Goal: Complete application form

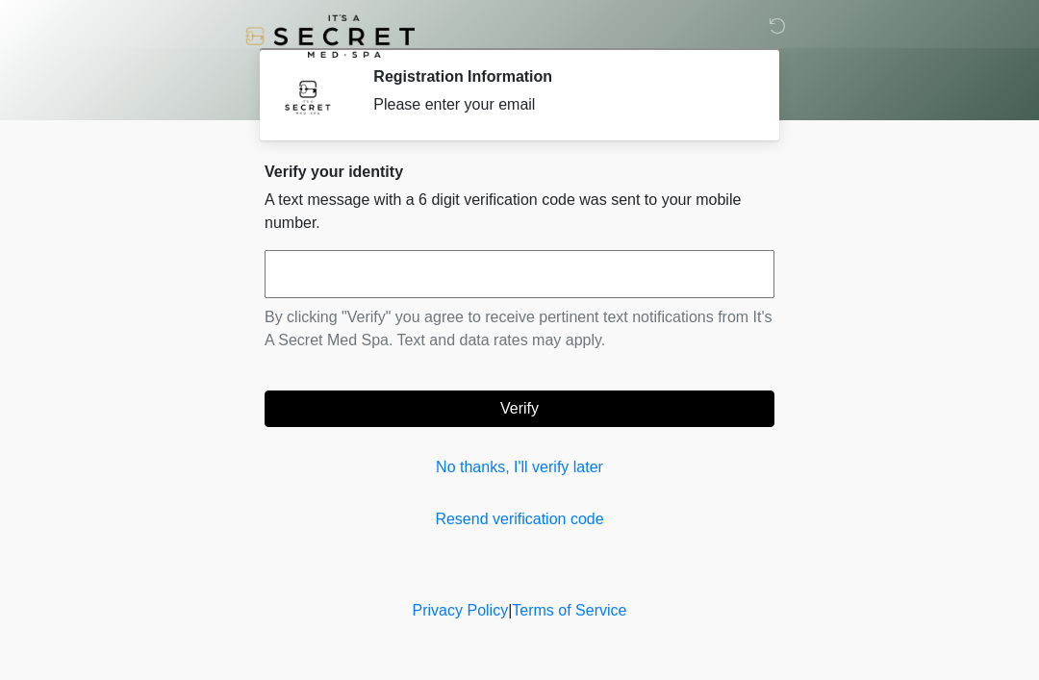
click at [552, 279] on input "text" at bounding box center [519, 274] width 510 height 48
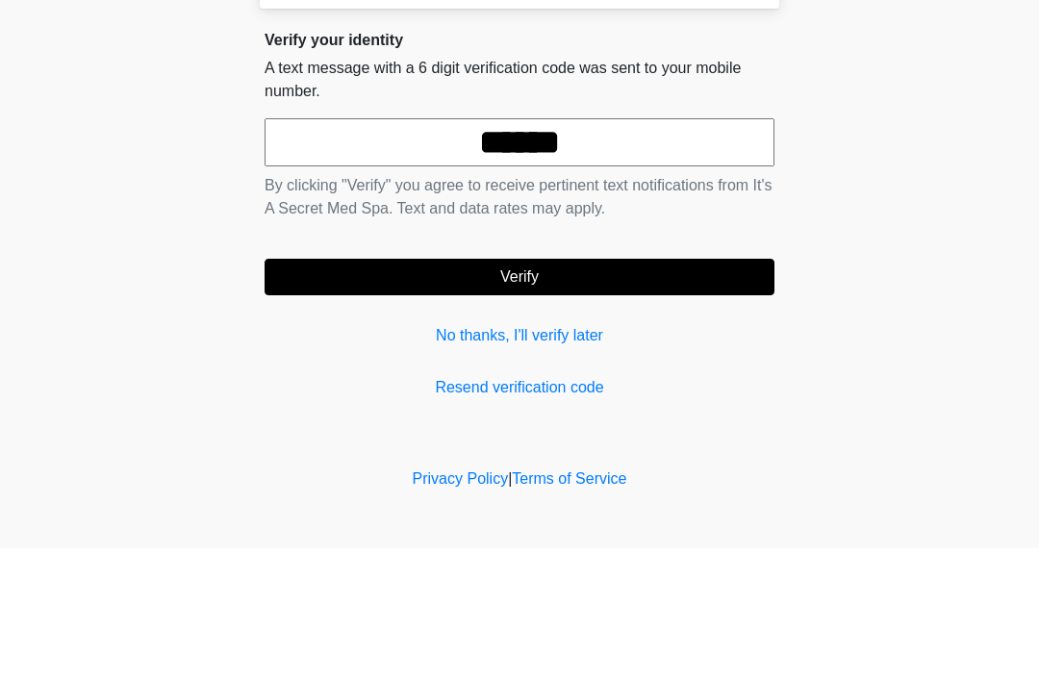
type input "******"
click at [562, 390] on button "Verify" at bounding box center [519, 408] width 510 height 37
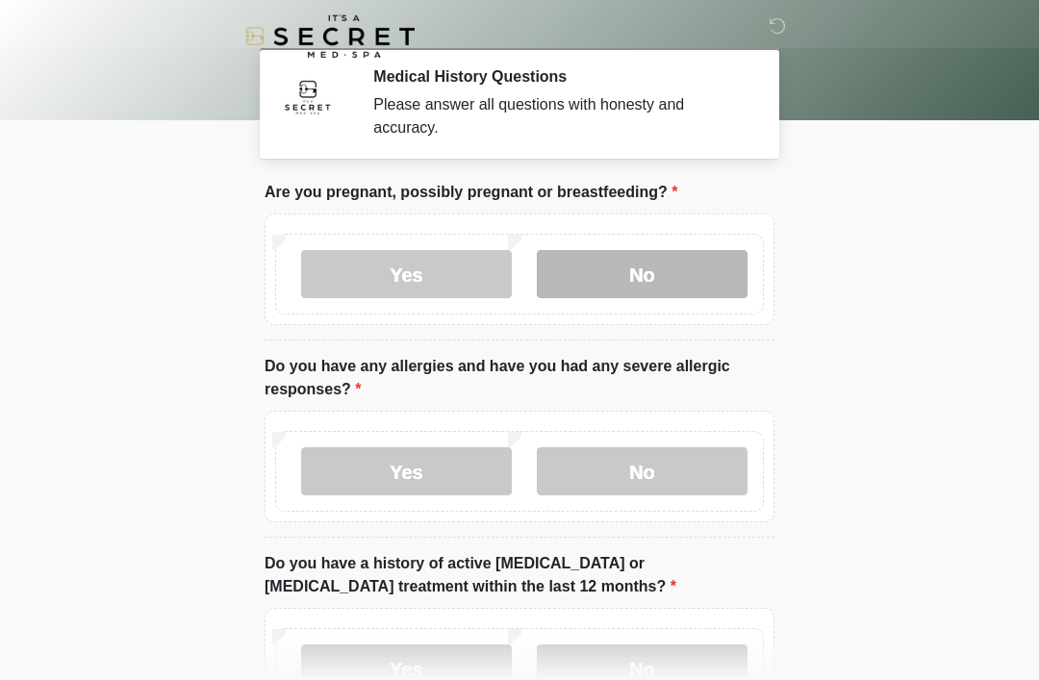
click at [695, 260] on label "No" at bounding box center [642, 274] width 211 height 48
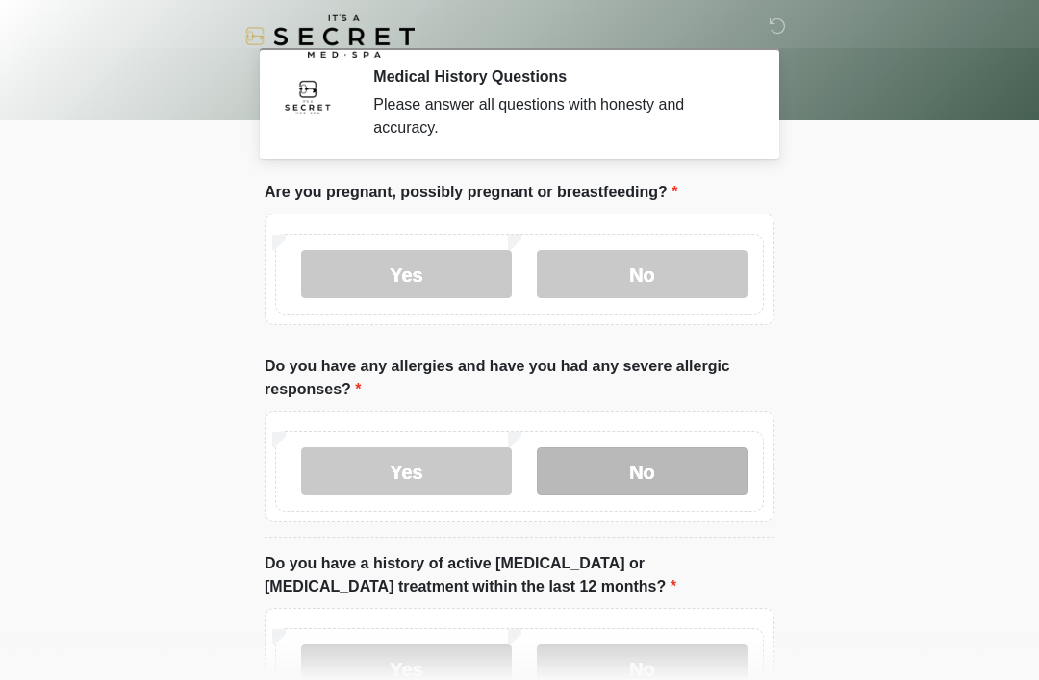
click at [612, 477] on label "No" at bounding box center [642, 471] width 211 height 48
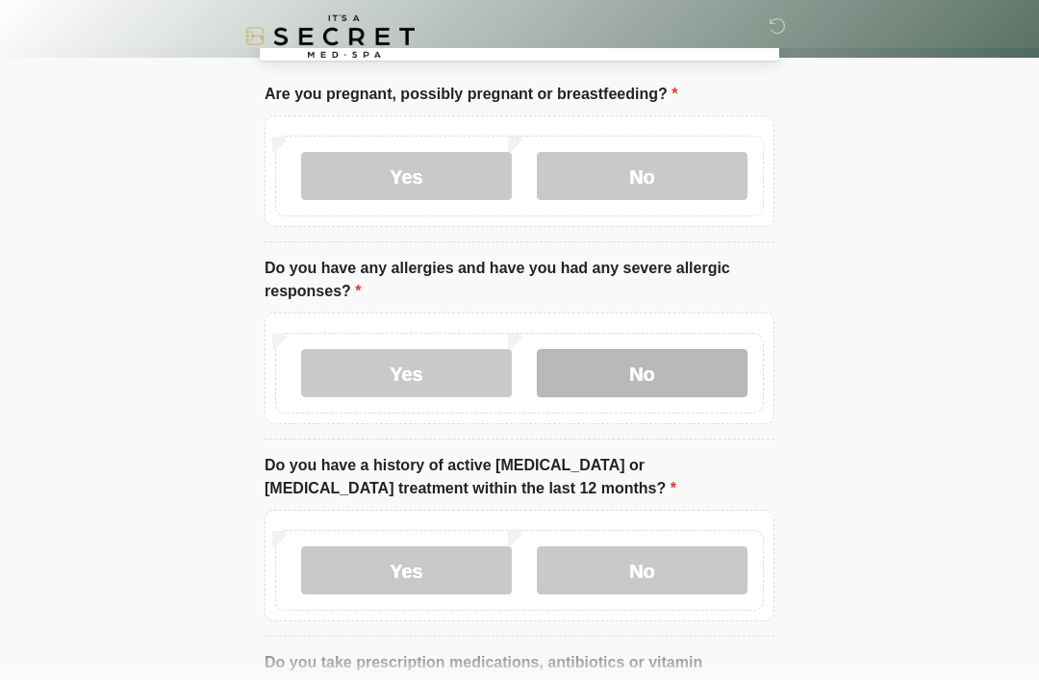
scroll to position [99, 0]
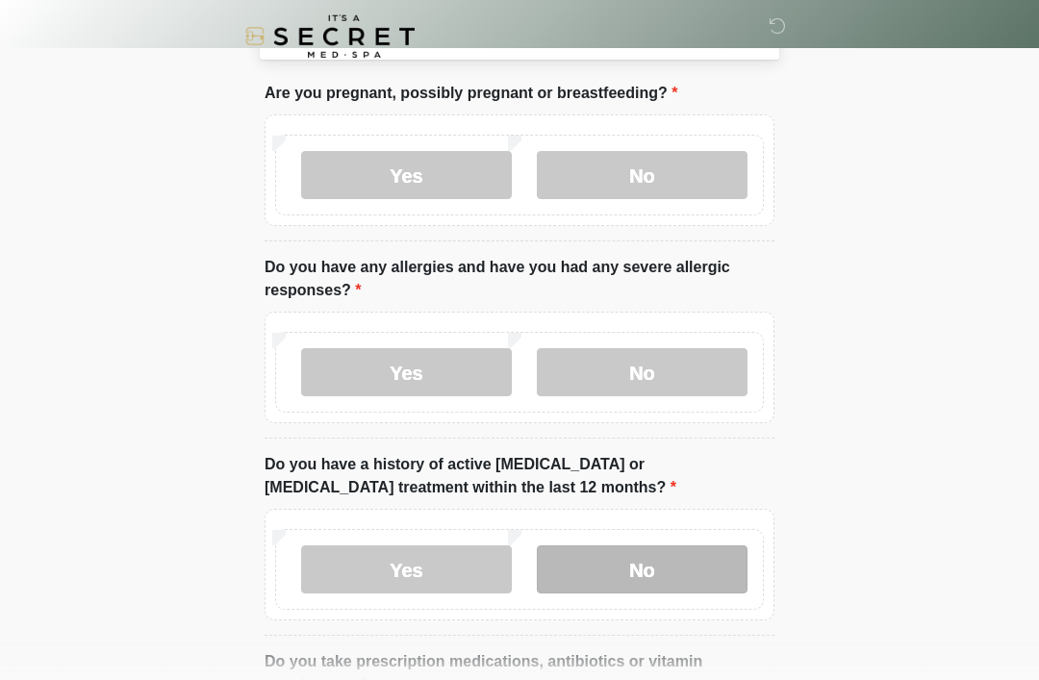
click at [633, 583] on label "No" at bounding box center [642, 569] width 211 height 48
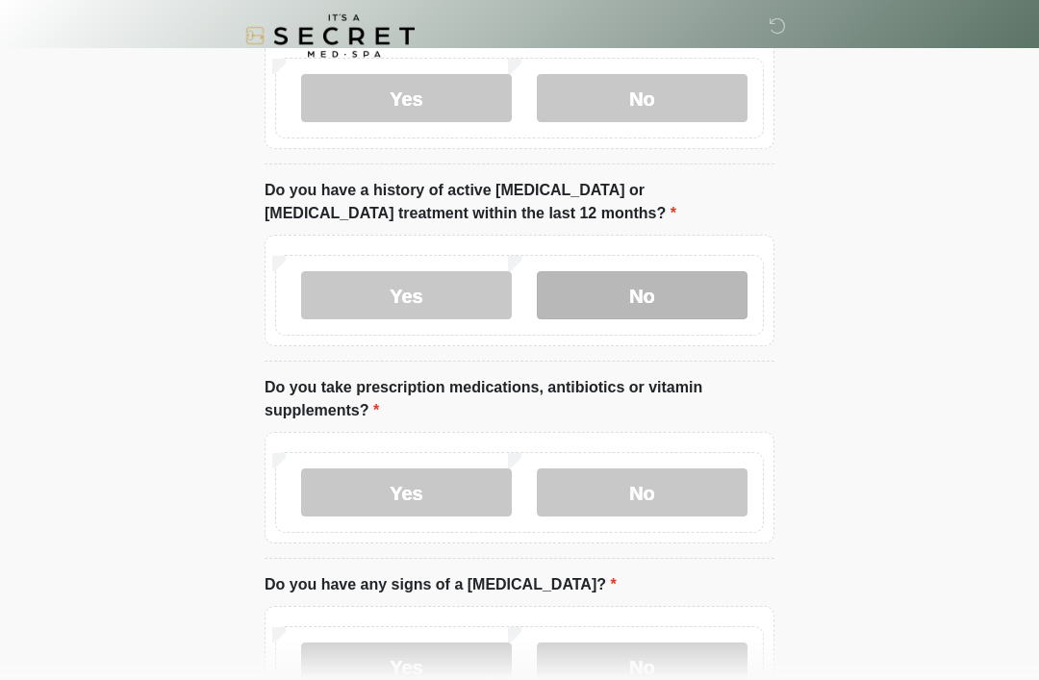
scroll to position [373, 0]
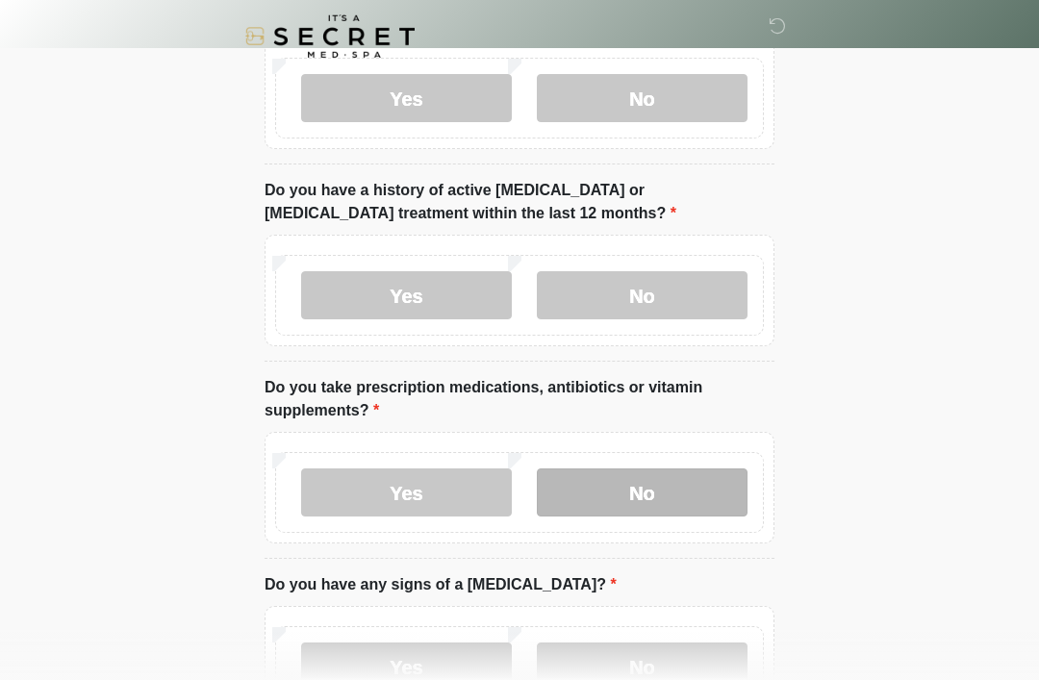
click at [650, 499] on label "No" at bounding box center [642, 492] width 211 height 48
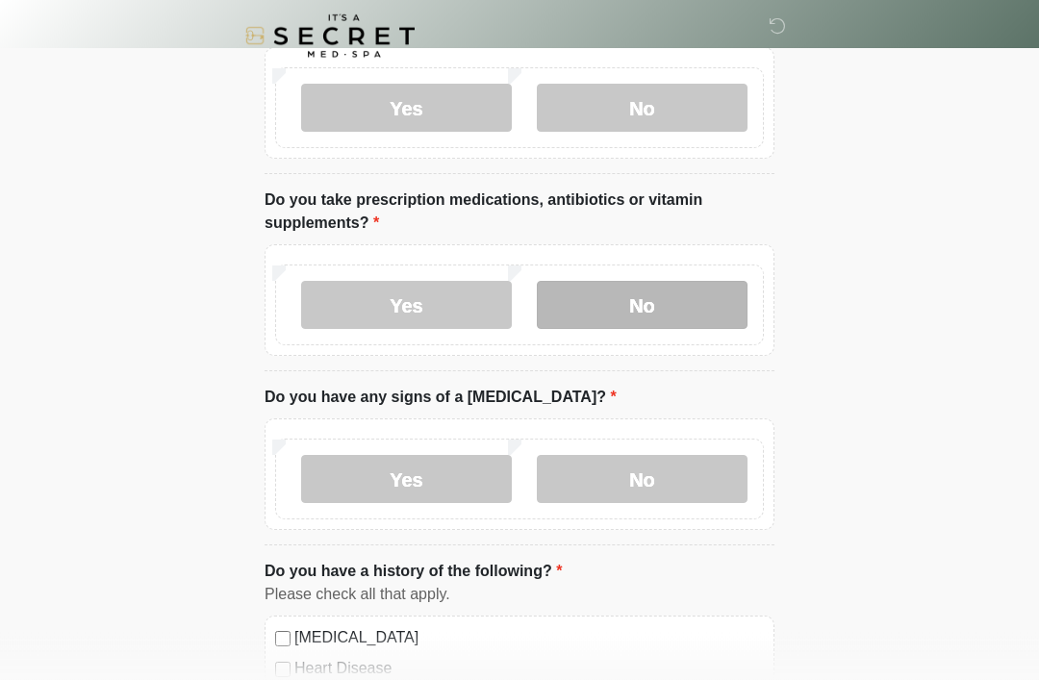
scroll to position [591, 0]
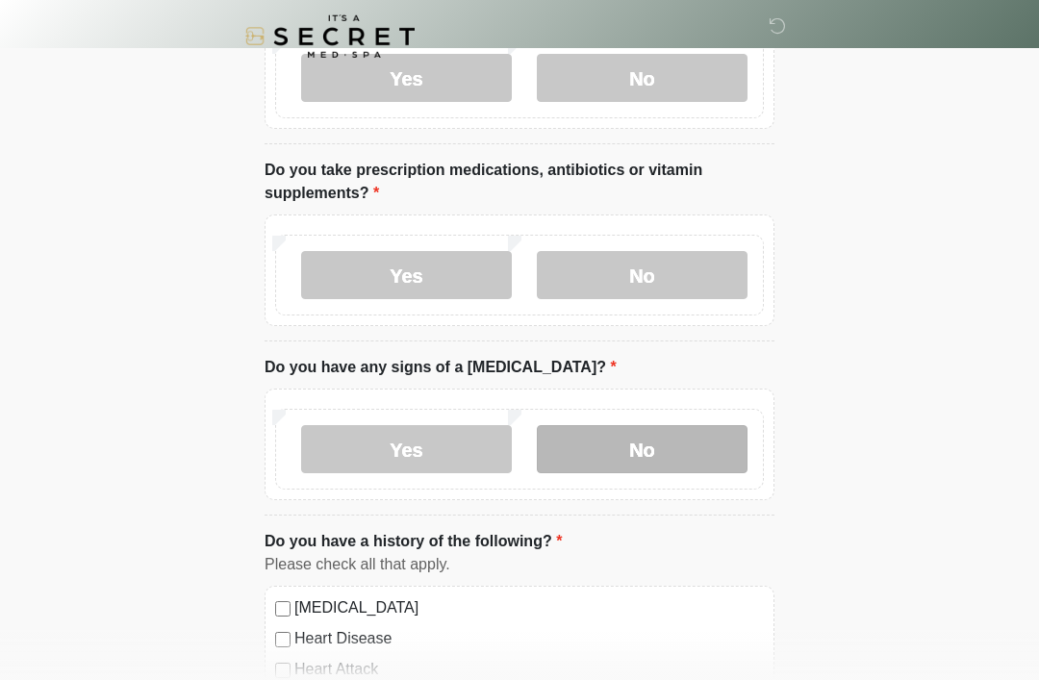
click at [631, 446] on label "No" at bounding box center [642, 449] width 211 height 48
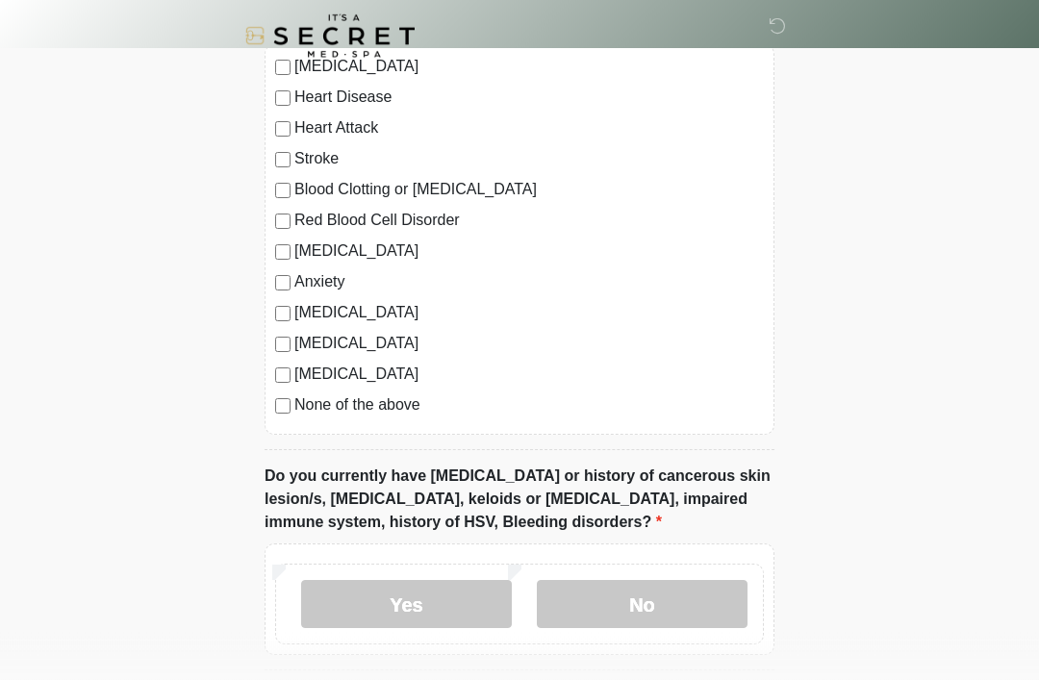
scroll to position [1150, 0]
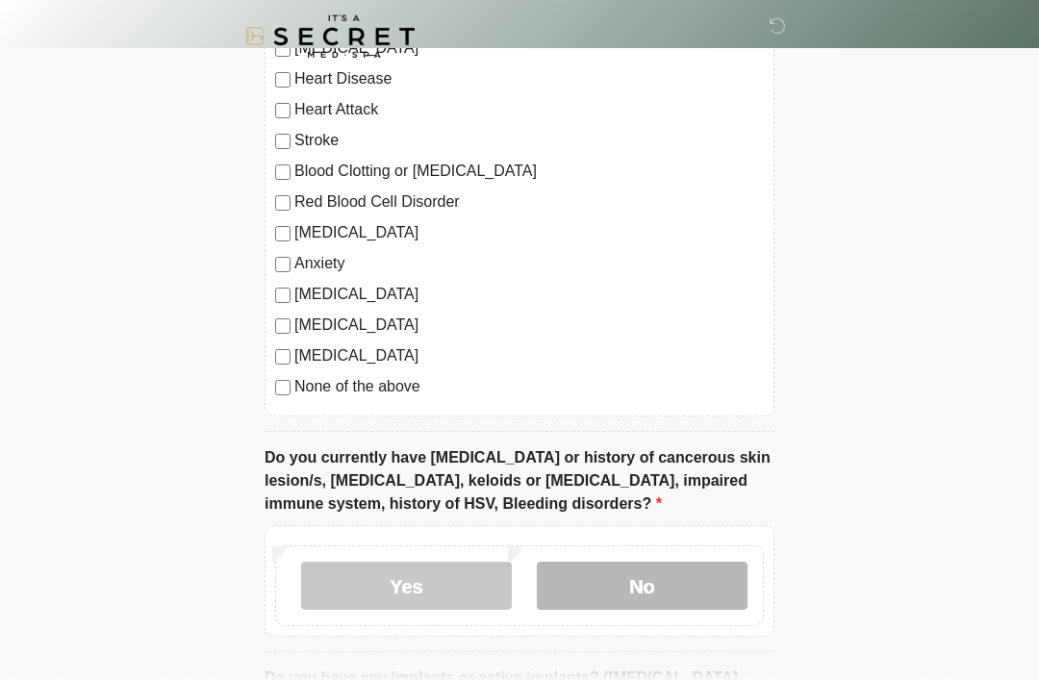
click at [614, 583] on label "No" at bounding box center [642, 586] width 211 height 48
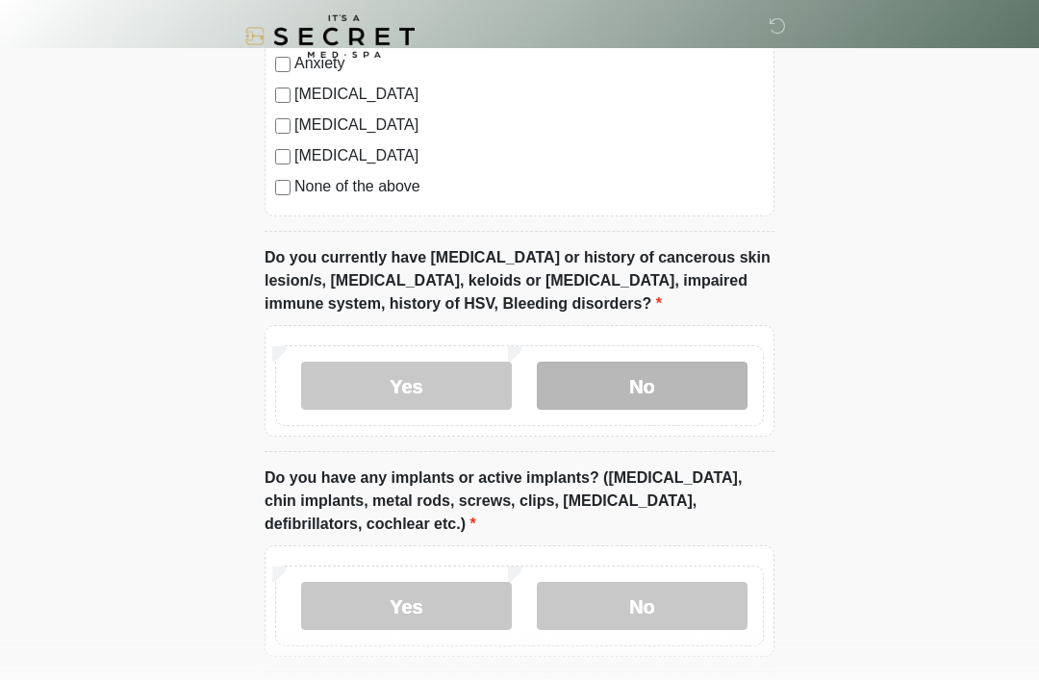
scroll to position [1362, 0]
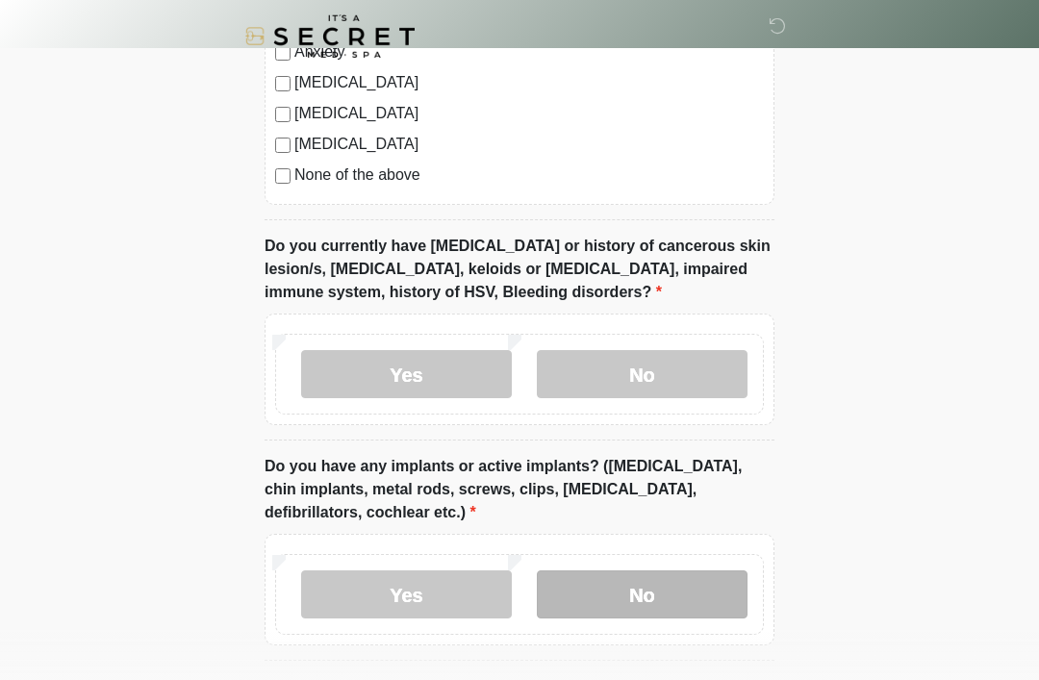
click at [642, 580] on label "No" at bounding box center [642, 594] width 211 height 48
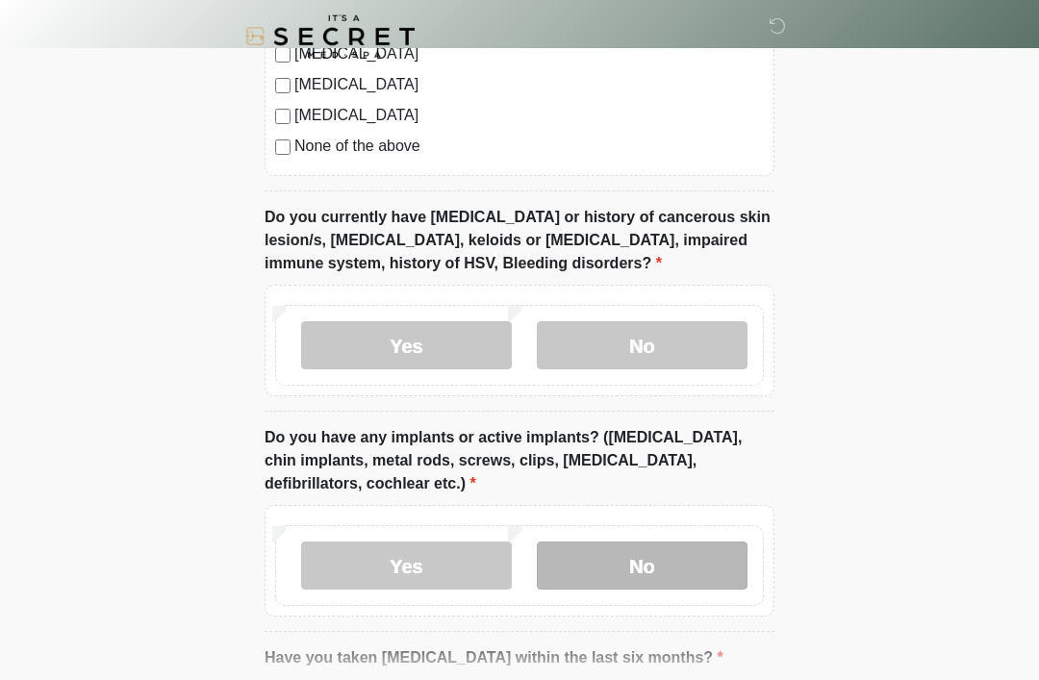
scroll to position [1607, 0]
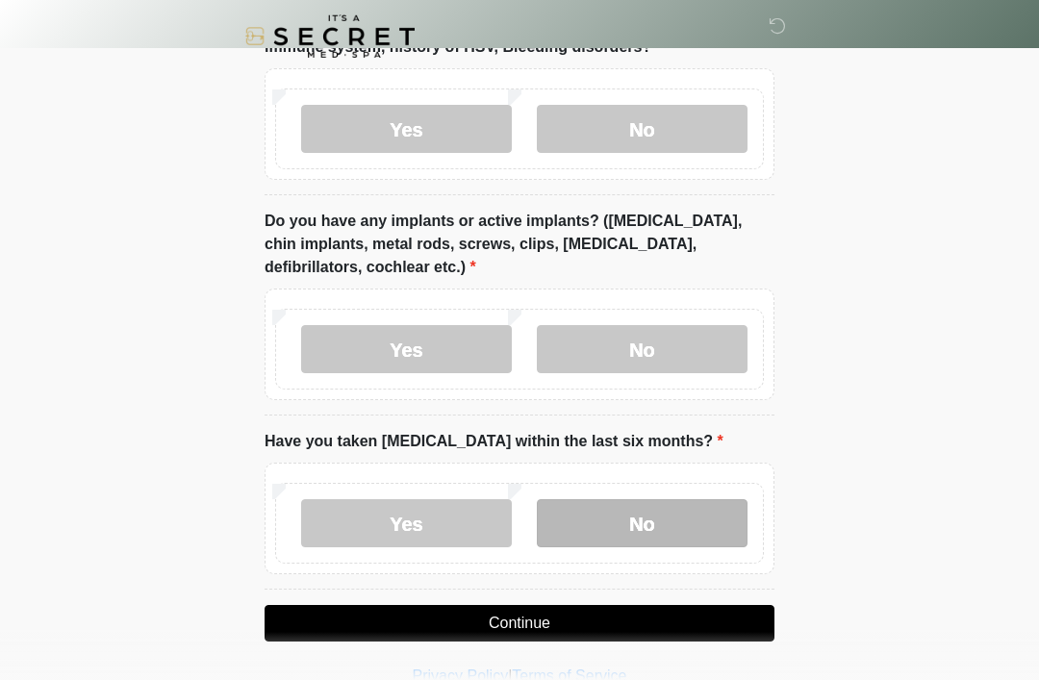
click at [647, 517] on label "No" at bounding box center [642, 523] width 211 height 48
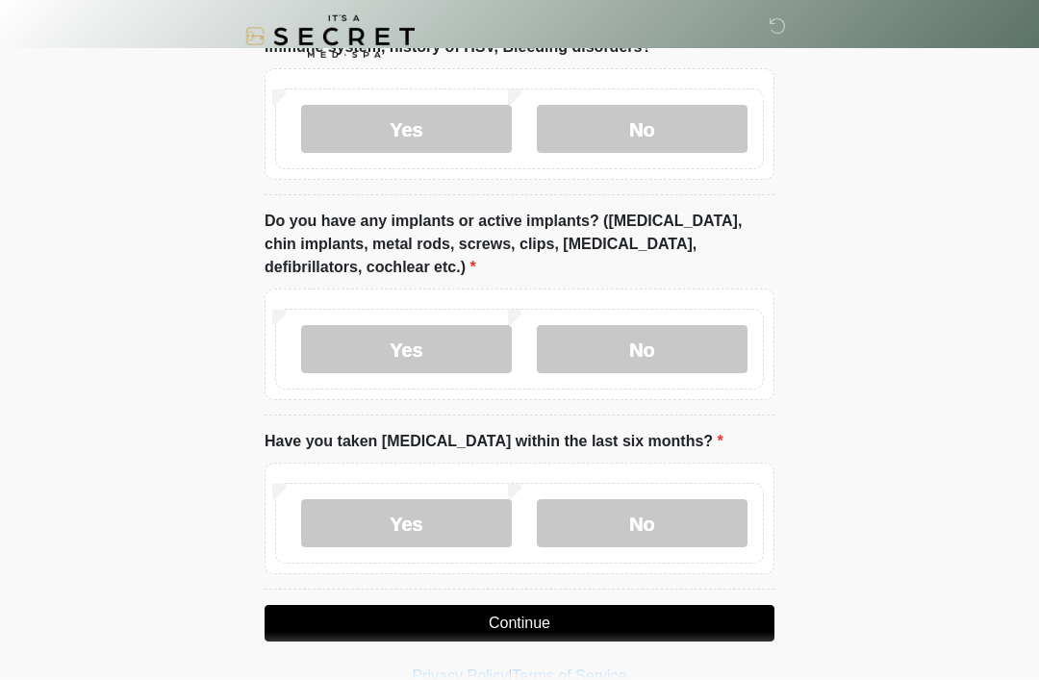
click at [558, 628] on button "Continue" at bounding box center [519, 623] width 510 height 37
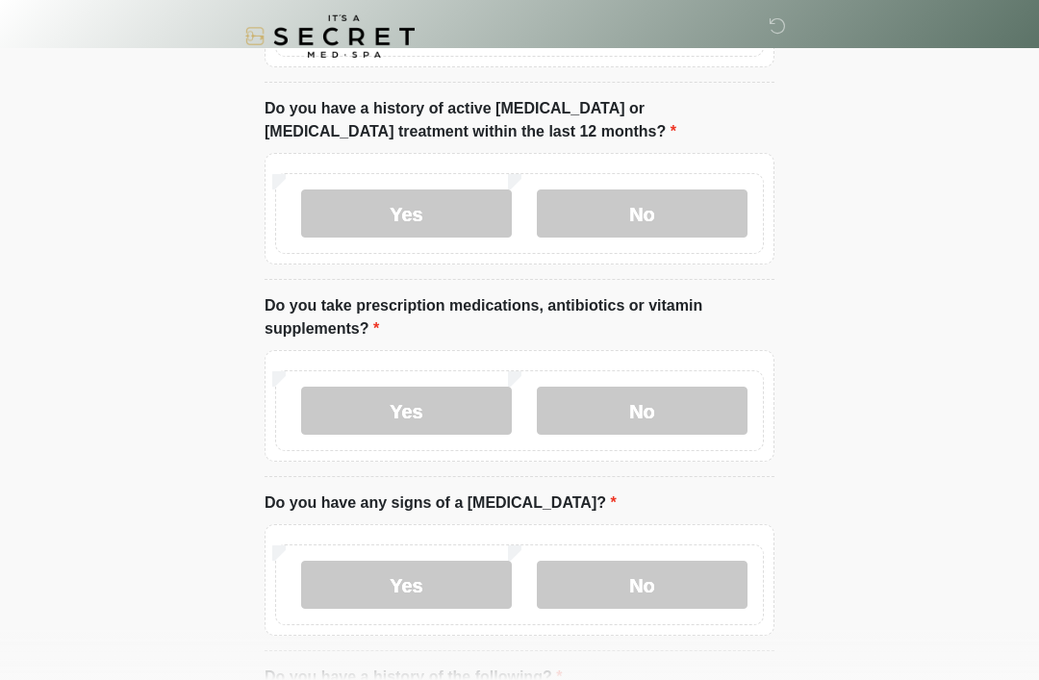
scroll to position [0, 0]
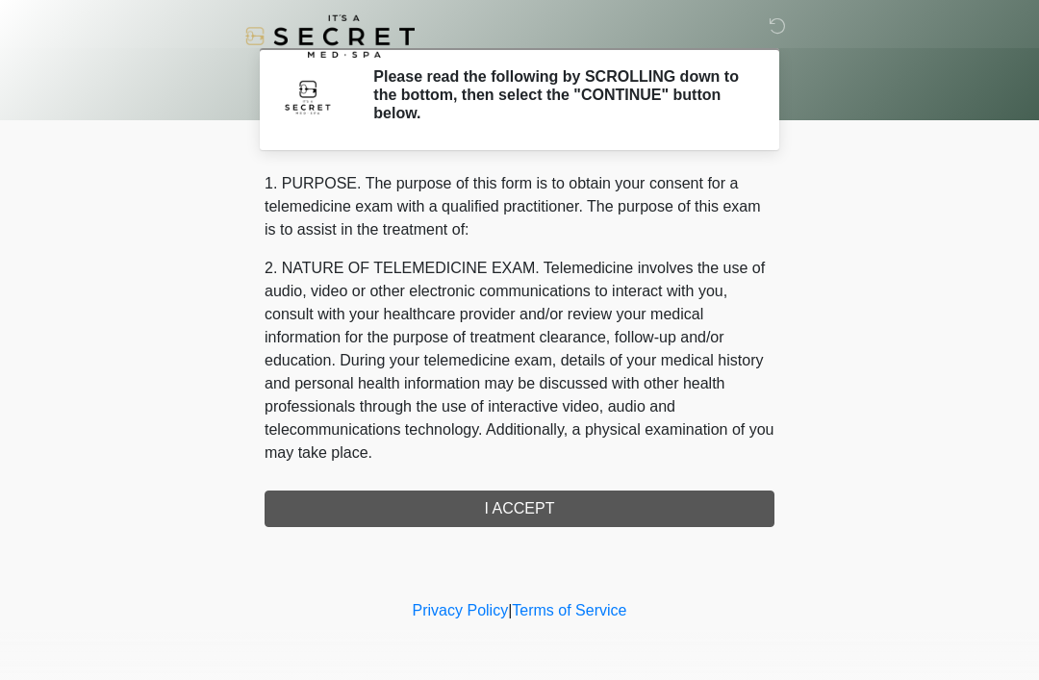
click at [534, 520] on div "1. PURPOSE. The purpose of this form is to obtain your consent for a telemedici…" at bounding box center [519, 349] width 510 height 355
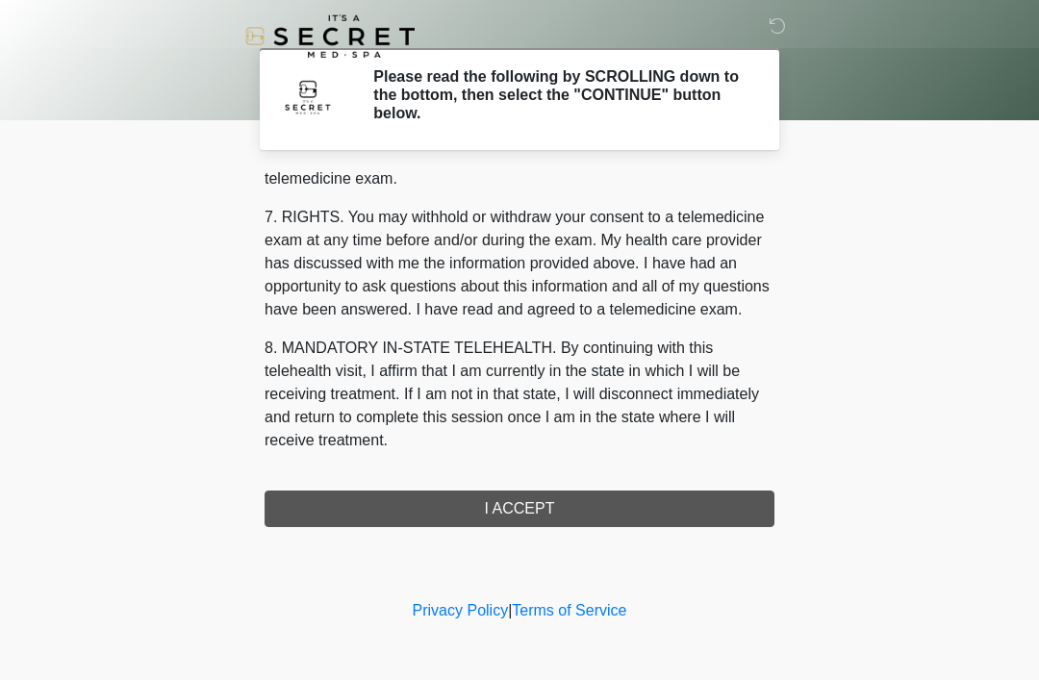
click at [525, 512] on div "1. PURPOSE. The purpose of this form is to obtain your consent for a telemedici…" at bounding box center [519, 349] width 510 height 355
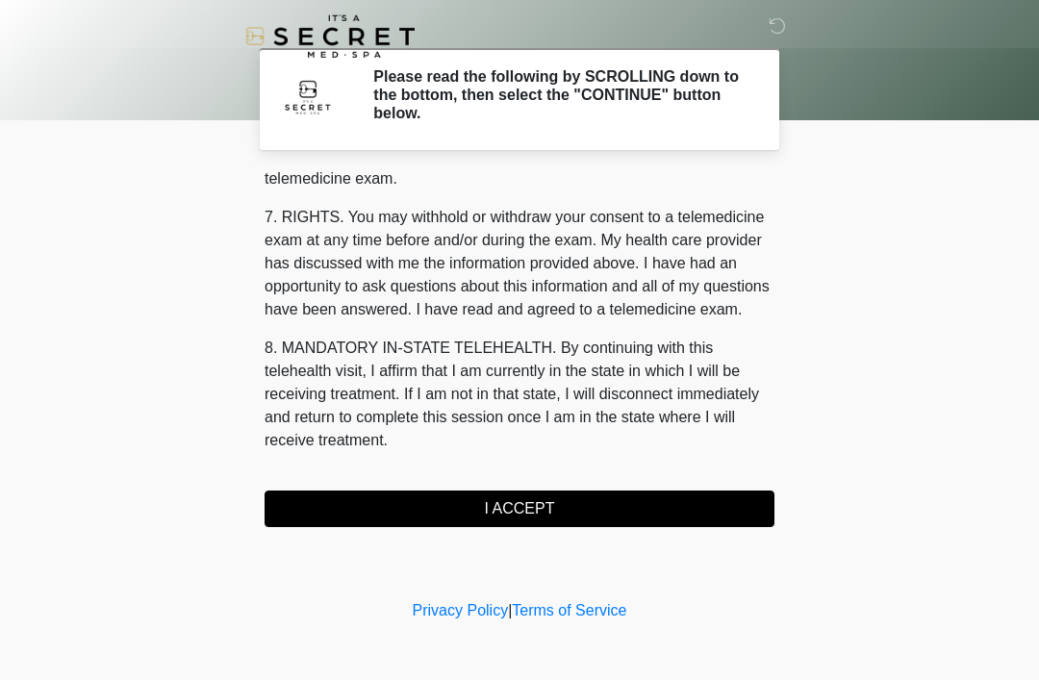
click at [537, 494] on button "I ACCEPT" at bounding box center [519, 509] width 510 height 37
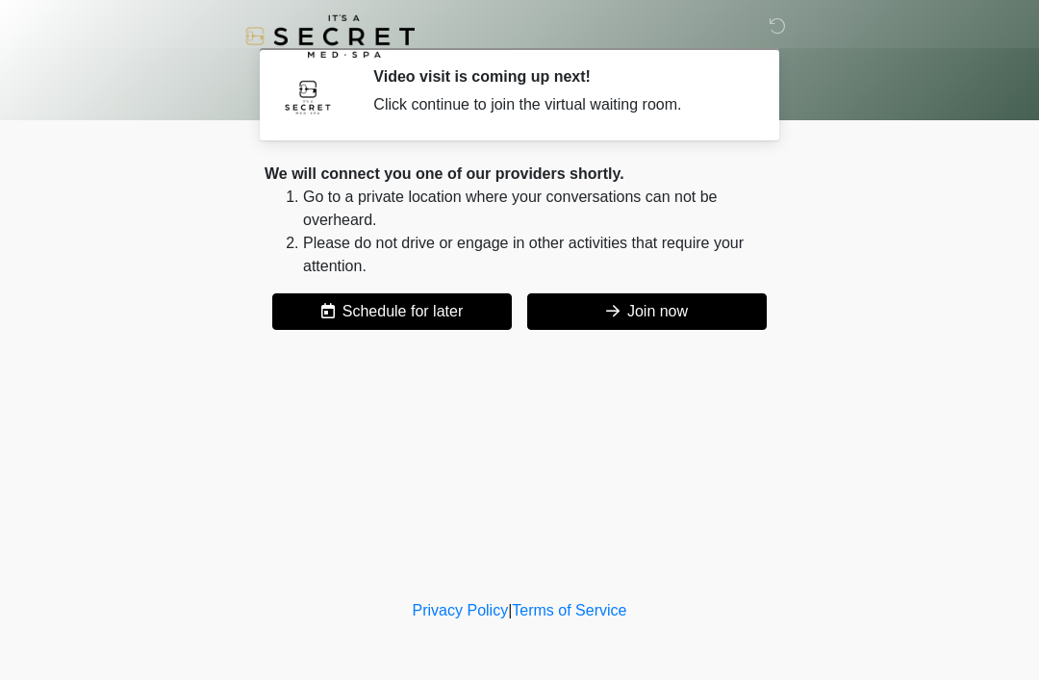
click at [642, 319] on button "Join now" at bounding box center [646, 311] width 239 height 37
